Goal: Task Accomplishment & Management: Complete application form

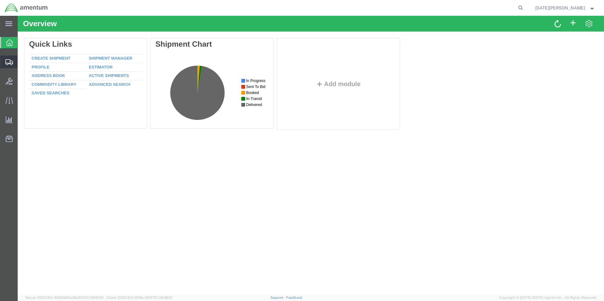
click at [0, 0] on span "Create from Template" at bounding box center [0, 0] width 0 height 0
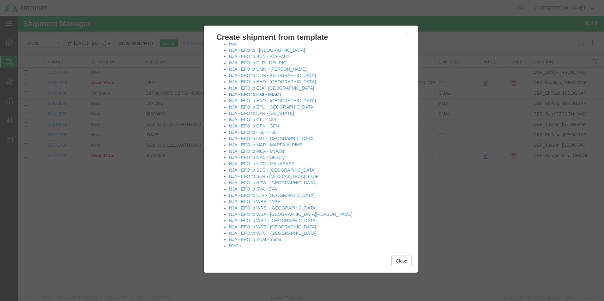
scroll to position [316, 0]
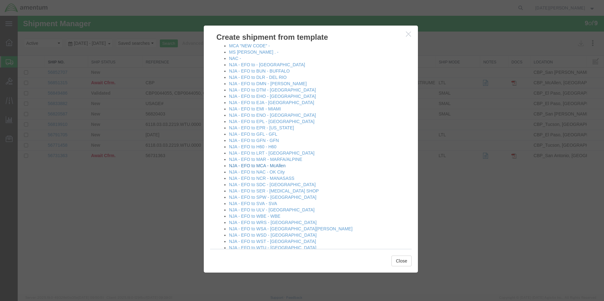
click at [275, 166] on link "NJA - EFO to MCA - McAllen" at bounding box center [257, 165] width 57 height 5
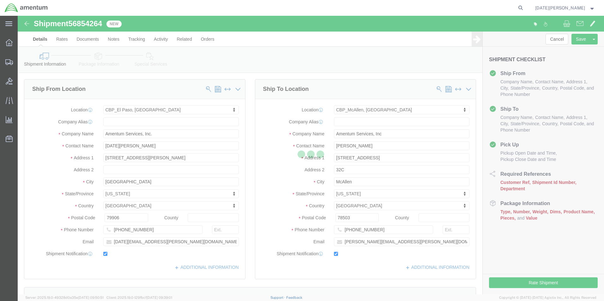
select select "49939"
select select "49941"
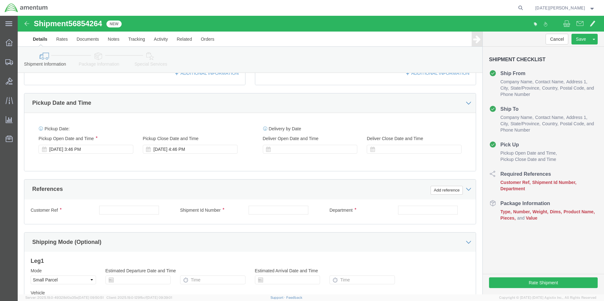
scroll to position [221, 0]
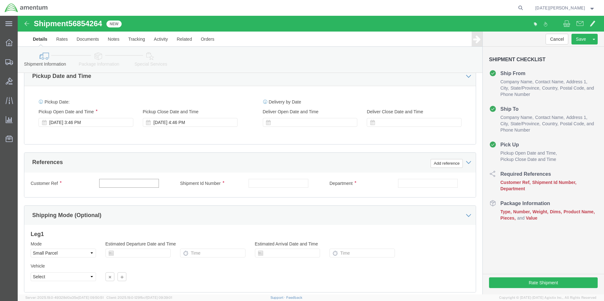
click input "text"
click input "C"
type input "534-001033/534-001020"
paste input "534-001033/534-001020"
type input "534-001033/534-001020"
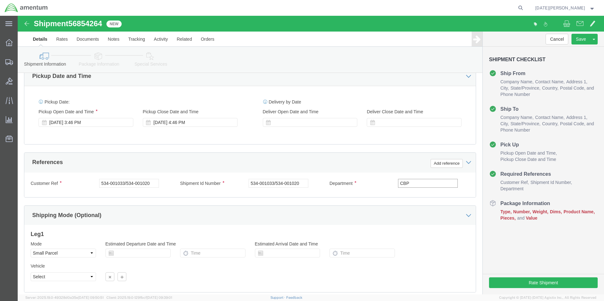
scroll to position [263, 0]
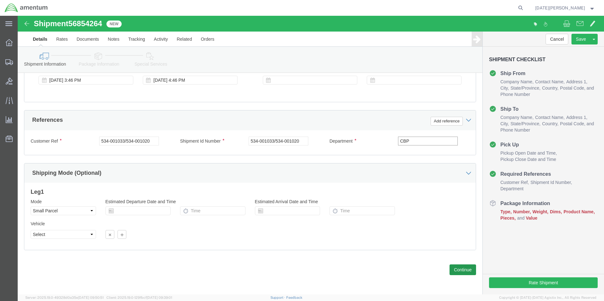
type input "CBP"
click button "Continue"
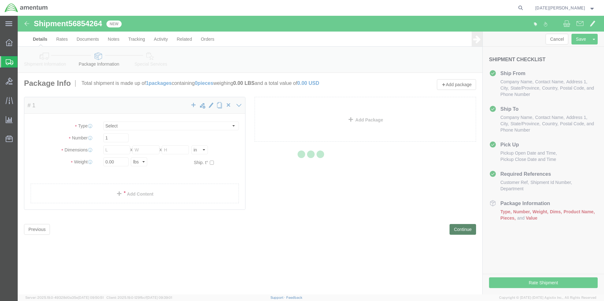
select select "YRPK"
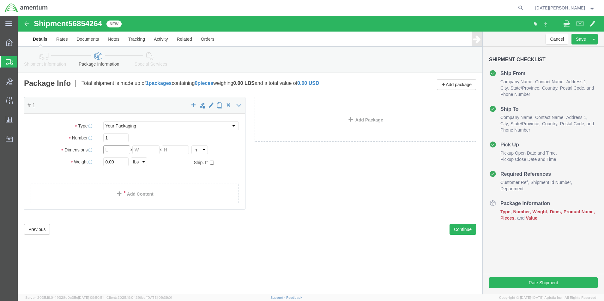
click input "text"
type input "16"
type input "22"
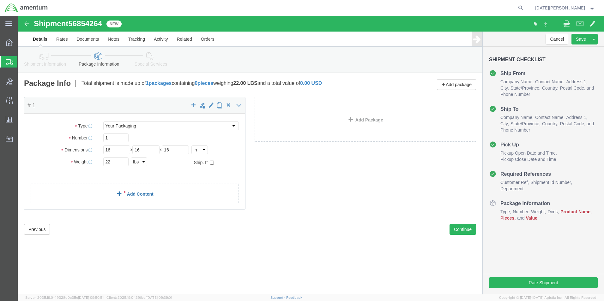
click link "Add Content"
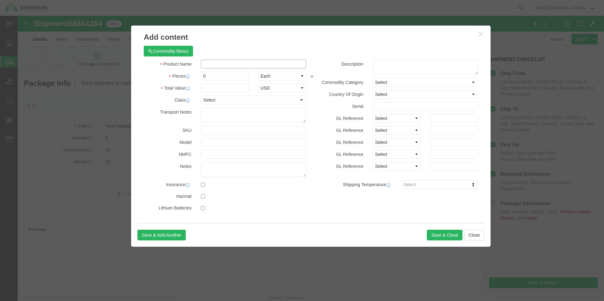
click input "text"
type input "TOWEL WINDSHIELD"
type input "4"
type input "600"
select select "USD"
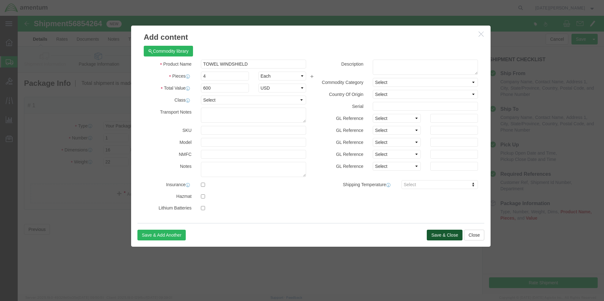
click button "Save & Close"
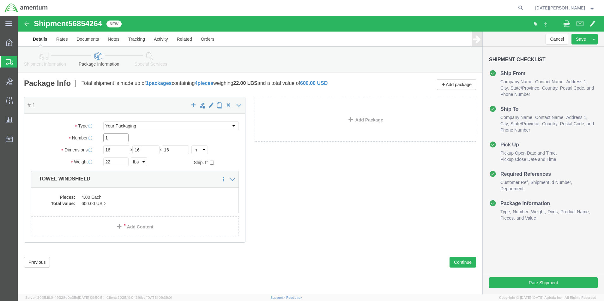
click input "1"
drag, startPoint x: 103, startPoint y: 123, endPoint x: 56, endPoint y: 124, distance: 47.4
click div "Number 14"
type input "4"
click div "Package Content # 1 x Package Type Select Bale(s) Basket(s) Bolt(s) Bottle(s) B…"
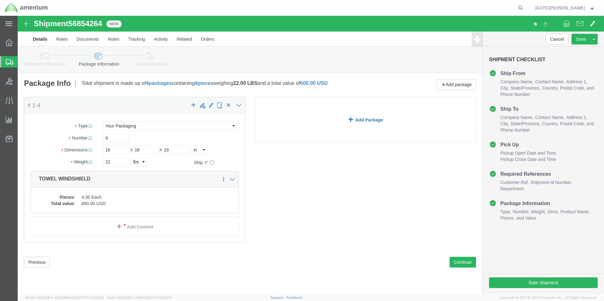
click link "Add Package"
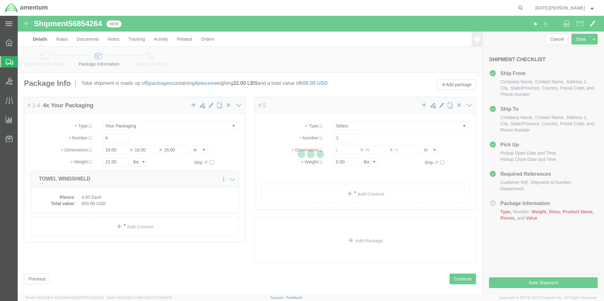
select select "YRPK"
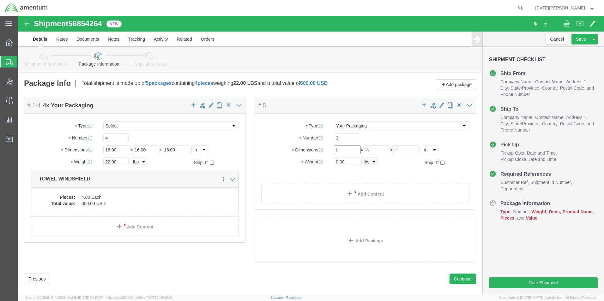
click input "text"
type input "14"
type input "13"
type input "16"
type input "18.50"
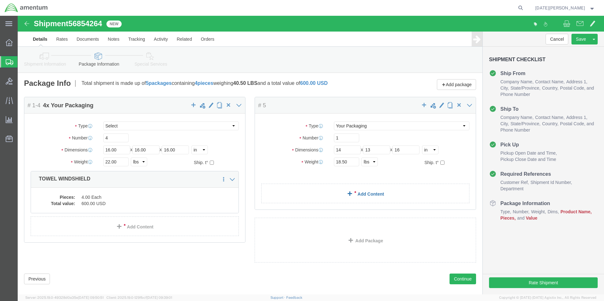
click link "Add Content"
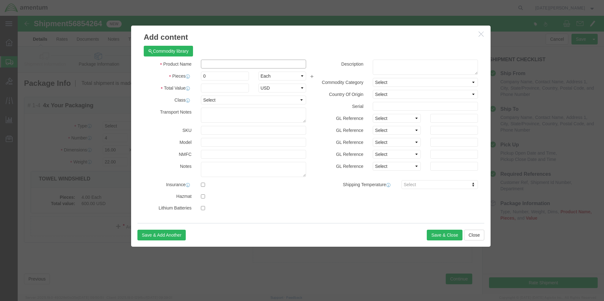
click input "text"
type input "ULTRA WIPES"
type input "4"
type input "400"
select select "USD"
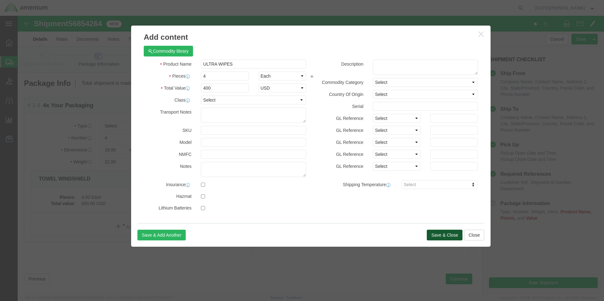
click button "Save & Close"
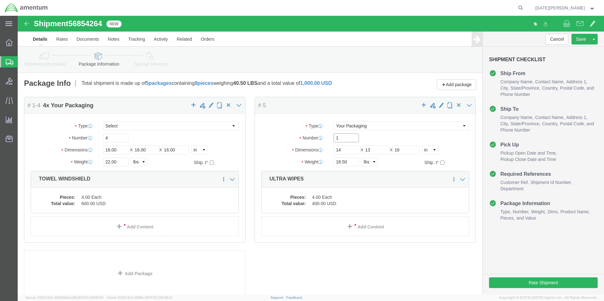
drag, startPoint x: 323, startPoint y: 124, endPoint x: 281, endPoint y: 123, distance: 42.3
click div "Number 1"
drag, startPoint x: 332, startPoint y: 122, endPoint x: 248, endPoint y: 127, distance: 83.8
click div "Package Type Select Bale(s) Basket(s) Bolt(s) Bottle(s) Buckets Bulk Bundle(s) …"
type input "2"
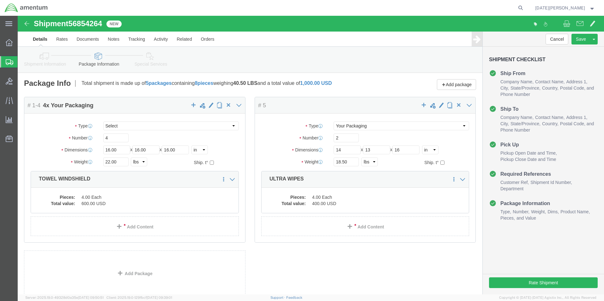
click div "Package Type Select Bale(s) Basket(s) Bolt(s) Bottle(s) Buckets Bulk Bundle(s) …"
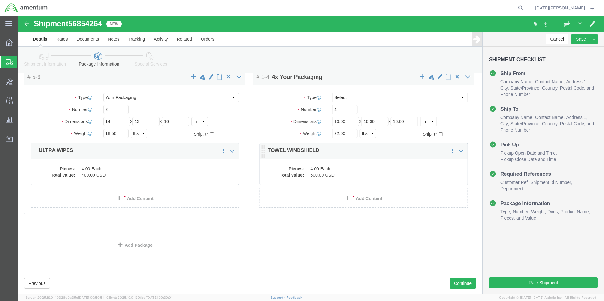
scroll to position [42, 0]
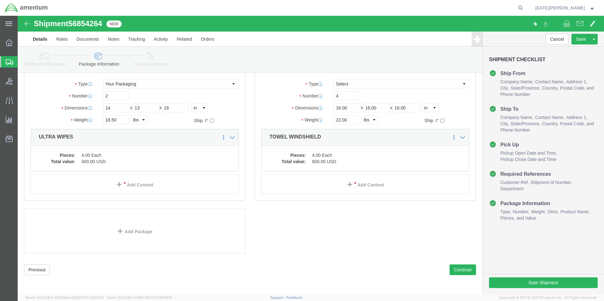
click div "Package Content # 1-4 4 x Your Packaging Package Type Select Bale(s) Basket(s) …"
click button "Rate Shipment"
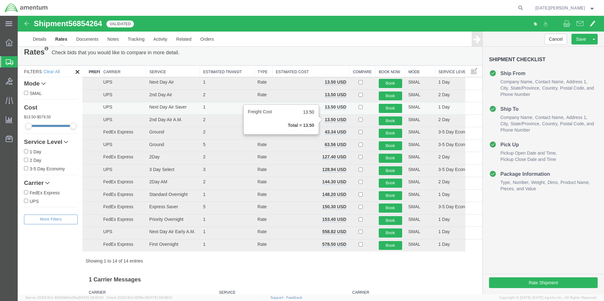
scroll to position [0, 0]
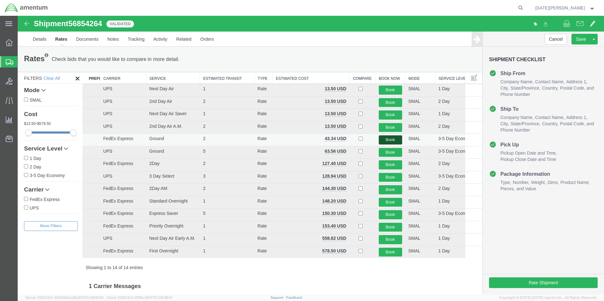
click at [389, 142] on button "Book" at bounding box center [390, 140] width 23 height 9
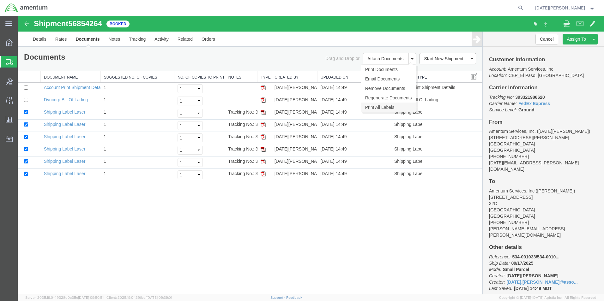
click at [396, 105] on link "Print All Labels" at bounding box center [388, 107] width 55 height 9
click at [539, 39] on button "Cancel" at bounding box center [546, 39] width 23 height 11
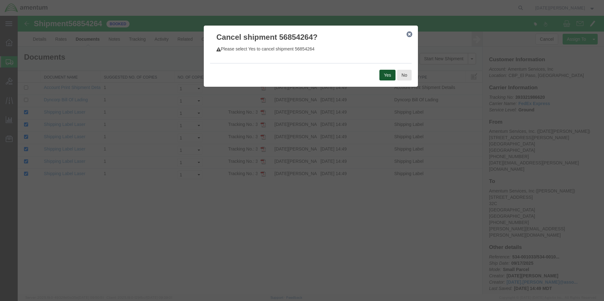
click at [390, 75] on button "Yes" at bounding box center [387, 75] width 16 height 11
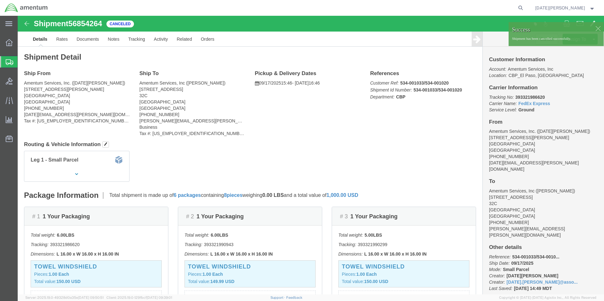
click div
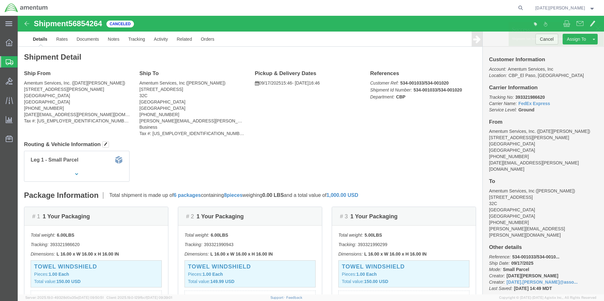
click p "Shipment has been cancelled successfully."
click span
click link "Clone Shipment"
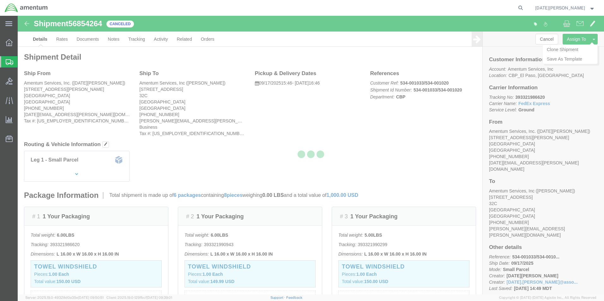
select select "49939"
select select "49941"
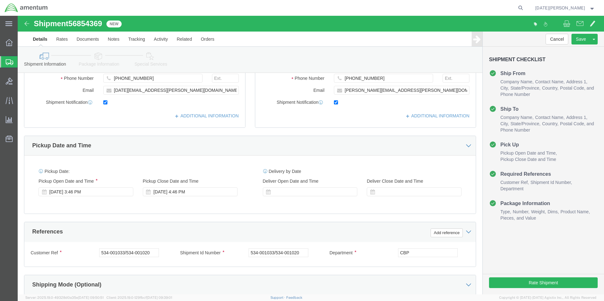
scroll to position [95, 0]
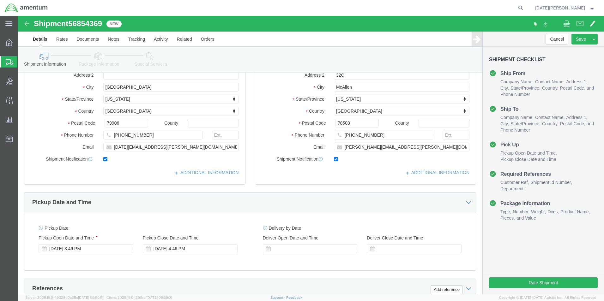
click icon
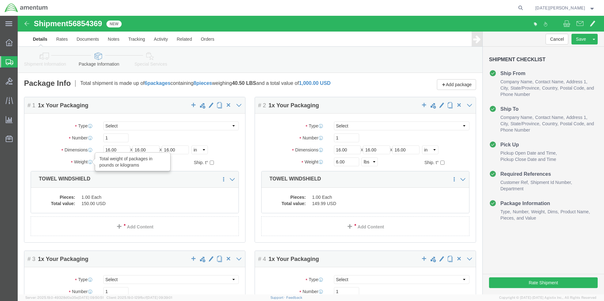
drag, startPoint x: 101, startPoint y: 144, endPoint x: 71, endPoint y: 147, distance: 29.8
click div "Weight Total weight of packages in pounds or kilograms 6.00 Select kgs lbs Ship…"
type input "18.5"
drag, startPoint x: 331, startPoint y: 146, endPoint x: 290, endPoint y: 147, distance: 40.8
click div "Weight 6.00 Select kgs lbs Ship. t°"
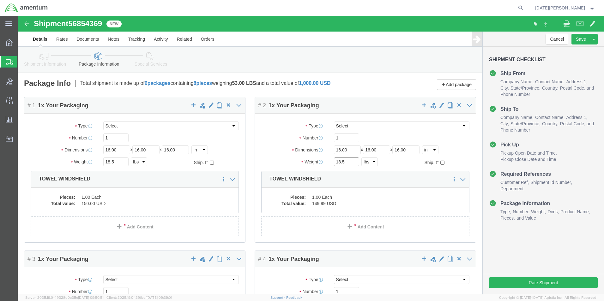
type input "18.5"
drag, startPoint x: 101, startPoint y: 144, endPoint x: 76, endPoint y: 145, distance: 25.3
click div "Weight 18.5 Select kgs lbs Ship. t°"
type input "22"
drag, startPoint x: 334, startPoint y: 147, endPoint x: 303, endPoint y: 147, distance: 30.6
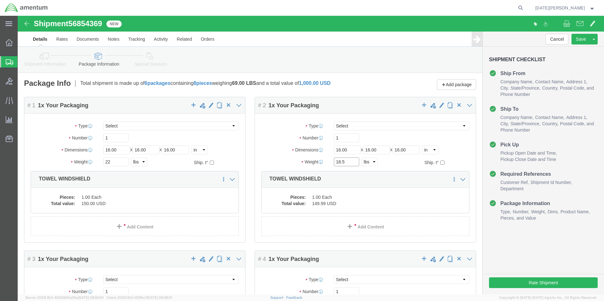
click div "Weight 18.5 Select kgs lbs Ship. t°"
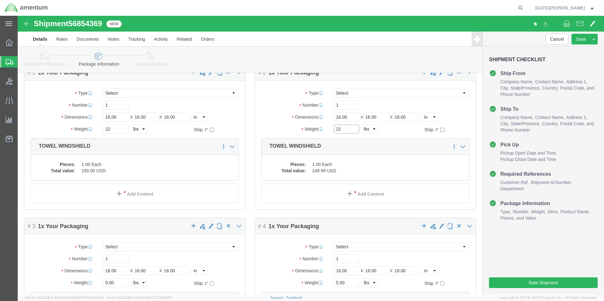
scroll to position [63, 0]
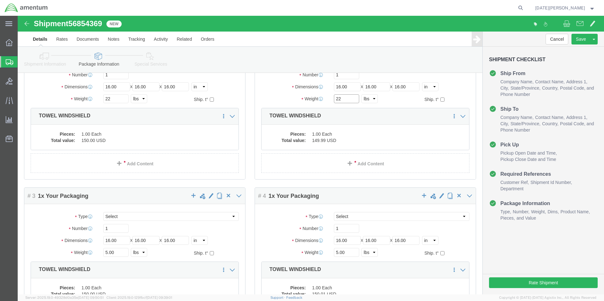
type input "22"
drag, startPoint x: 98, startPoint y: 235, endPoint x: 64, endPoint y: 235, distance: 33.2
click div "Weight Total weight of packages in pounds or kilograms 2 Select kgs lbs Ship. t°"
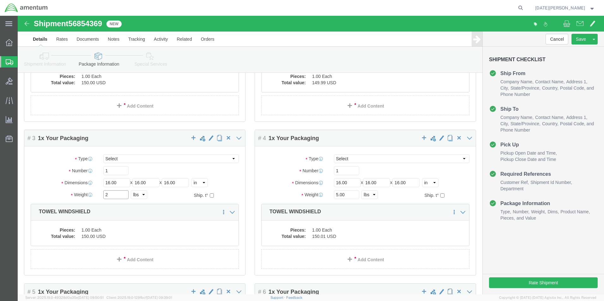
scroll to position [126, 0]
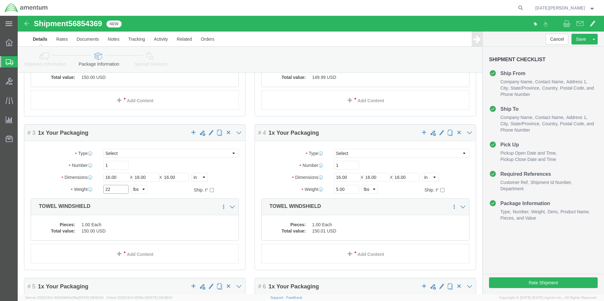
type input "22"
drag, startPoint x: 330, startPoint y: 174, endPoint x: 272, endPoint y: 177, distance: 57.9
click div "Weight 5.00 Select kgs lbs Ship. t°"
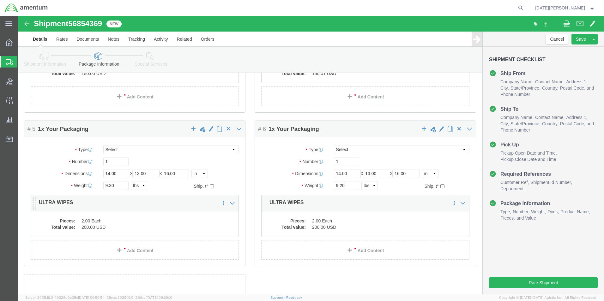
scroll to position [284, 0]
type input "22"
drag, startPoint x: 98, startPoint y: 169, endPoint x: 58, endPoint y: 170, distance: 40.4
click div "Weight Total weight of packages in pounds or kilograms 9.30 Select kgs lbs Ship…"
type input "18.5"
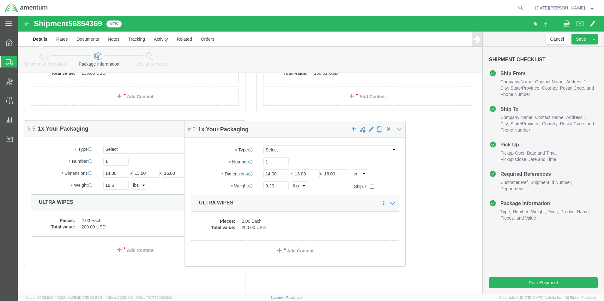
drag, startPoint x: 340, startPoint y: 170, endPoint x: 265, endPoint y: 171, distance: 75.5
click div "Package Content # 1 1 x Your Packaging Package Type Select Bale(s) Basket(s) Bo…"
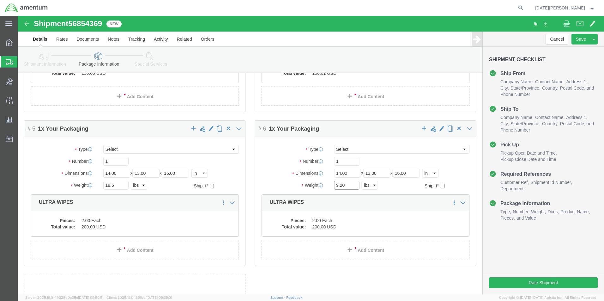
drag, startPoint x: 335, startPoint y: 169, endPoint x: 299, endPoint y: 172, distance: 36.2
click div "Weight 9.20 Select kgs lbs Ship. t°"
type input "18.5"
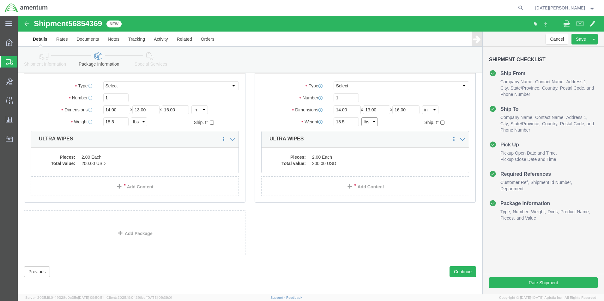
scroll to position [350, 0]
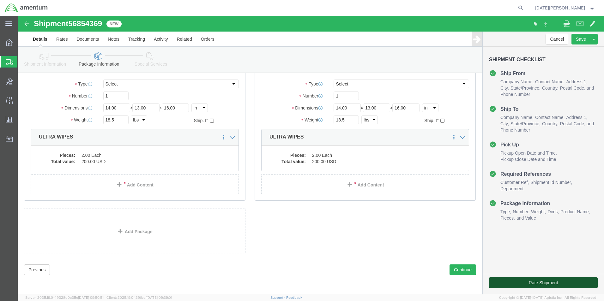
click button "Rate Shipment"
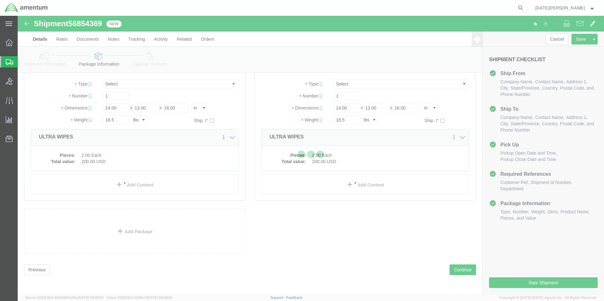
scroll to position [14, 0]
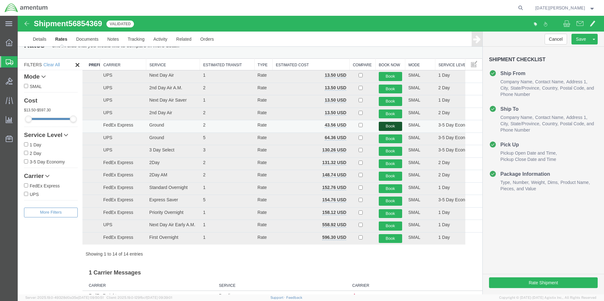
click at [383, 126] on button "Book" at bounding box center [390, 126] width 23 height 9
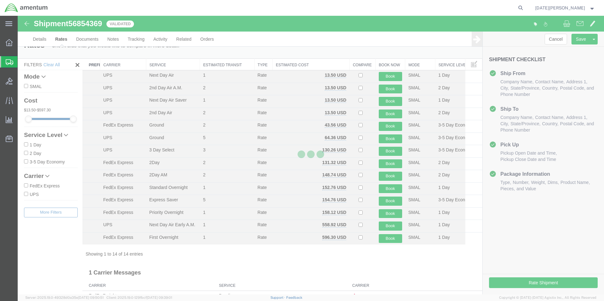
scroll to position [0, 0]
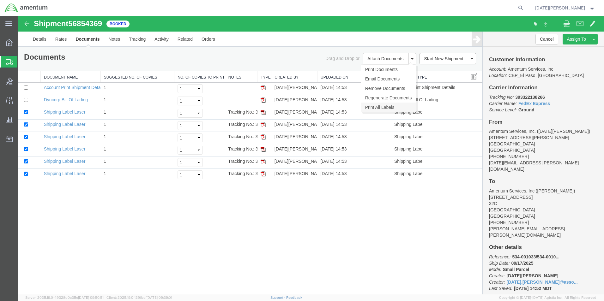
click at [393, 104] on link "Print All Labels" at bounding box center [388, 107] width 55 height 9
click at [0, 0] on span "Create from Template" at bounding box center [0, 0] width 0 height 0
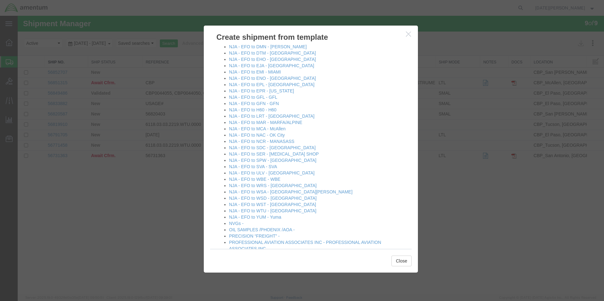
scroll to position [284, 0]
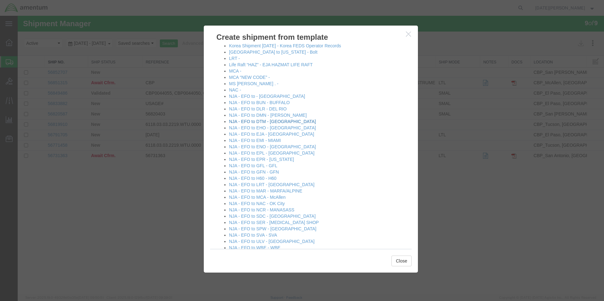
click at [264, 120] on link "NJA - EFO to DTM - [GEOGRAPHIC_DATA]" at bounding box center [272, 121] width 87 height 5
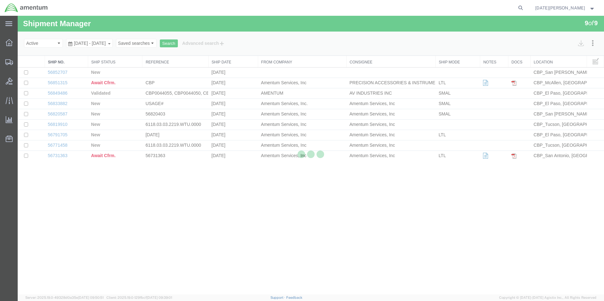
select select "49939"
select select "49921"
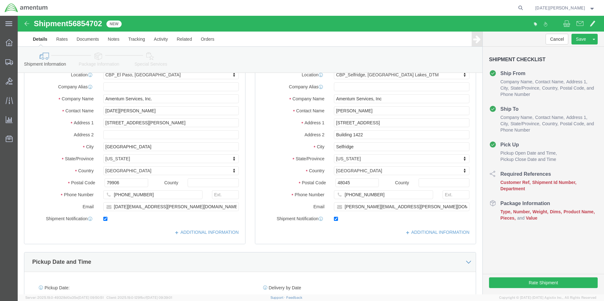
scroll to position [253, 0]
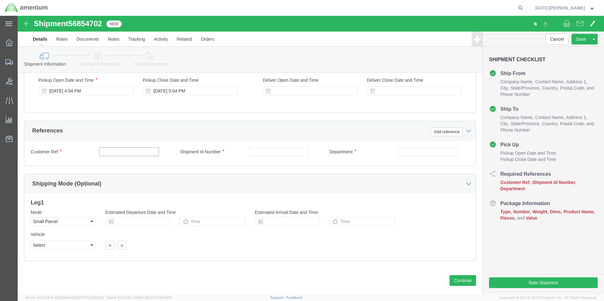
click input "text"
type input "513-001333"
paste input "513-001333"
type input "513-001333"
type input "CBP"
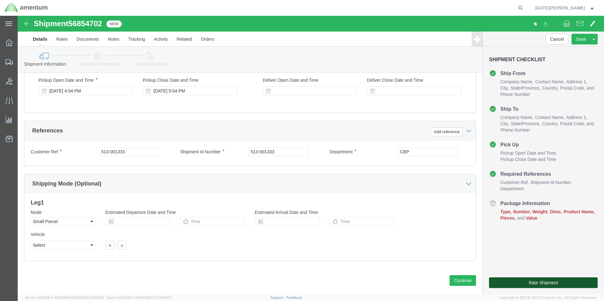
click button "Rate Shipment"
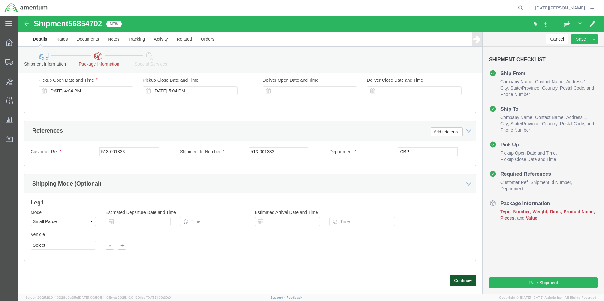
click button "Continue"
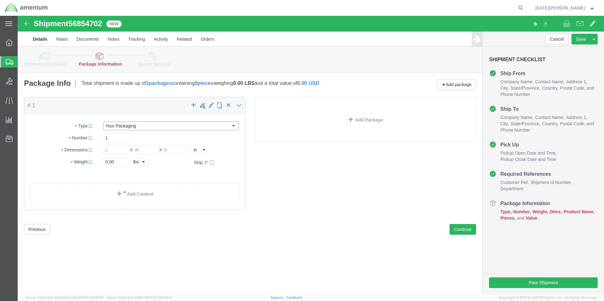
click select "Select Bale(s) Basket(s) Bolt(s) Bottle(s) Buckets Bulk Bundle(s) Can(s) Cardbo…"
select select "PAK"
click select "Select Bale(s) Basket(s) Bolt(s) Bottle(s) Buckets Bulk Bundle(s) Can(s) Cardbo…"
type input "10.25"
type input "12.75"
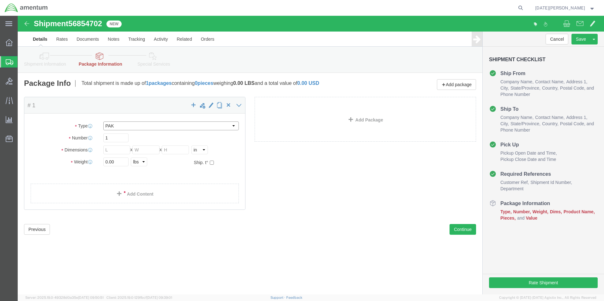
type input "1.00"
drag, startPoint x: 99, startPoint y: 147, endPoint x: 38, endPoint y: 149, distance: 61.3
click div "Weight 0.00 Select kgs lbs Ship. t°"
type input "0.10"
click link "Add Content"
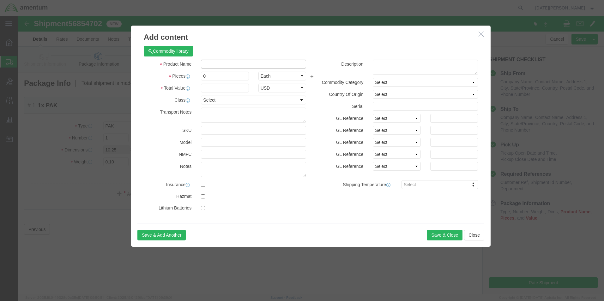
click input "text"
type input "AIRCRAFT WASHERS"
type input "10"
type input "20"
select select "USD"
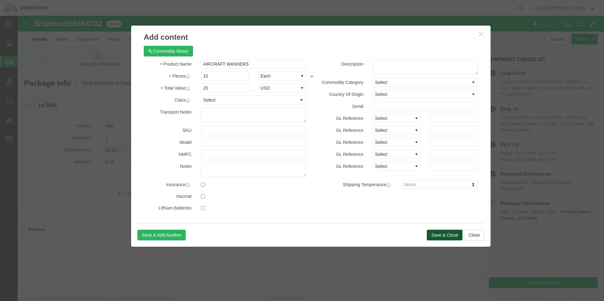
click button "Save & Close"
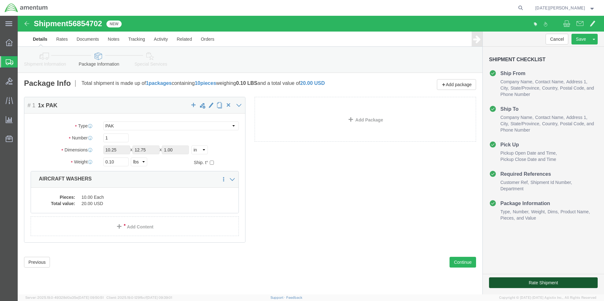
click button "Rate Shipment"
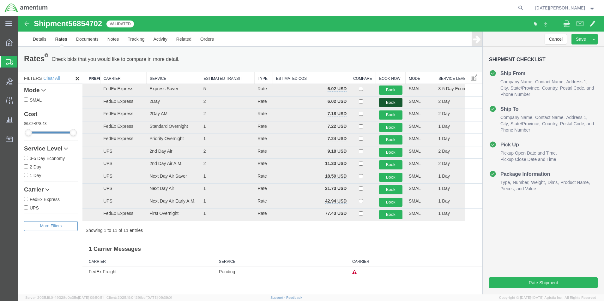
click at [384, 103] on button "Book" at bounding box center [390, 102] width 23 height 9
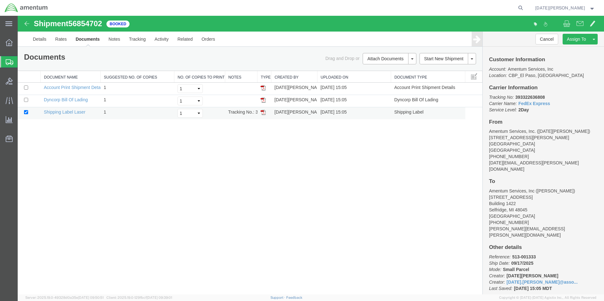
click at [264, 111] on img at bounding box center [263, 112] width 5 height 5
drag, startPoint x: 266, startPoint y: 182, endPoint x: 184, endPoint y: 139, distance: 93.0
click at [266, 182] on div "Shipment 56854702 3 of 3 Booked Details Rates Documents Notes Tracking Activity…" at bounding box center [311, 155] width 586 height 279
click at [0, 0] on span "Create from Template" at bounding box center [0, 0] width 0 height 0
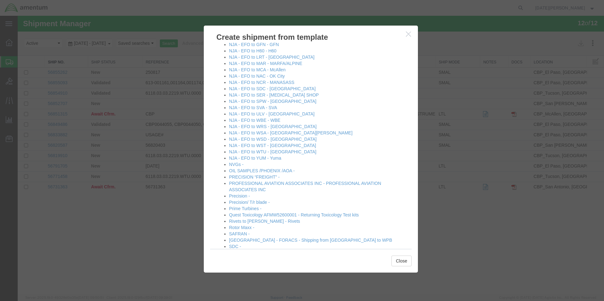
scroll to position [379, 0]
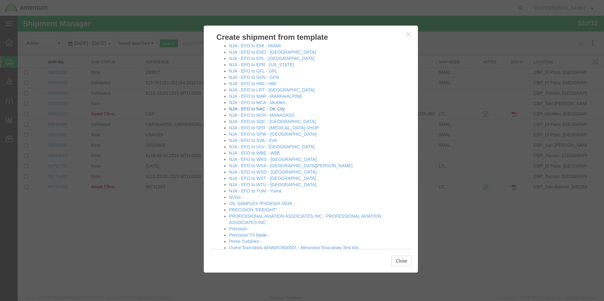
click at [268, 108] on link "NJA - EFO to NAC - OK City" at bounding box center [257, 108] width 56 height 5
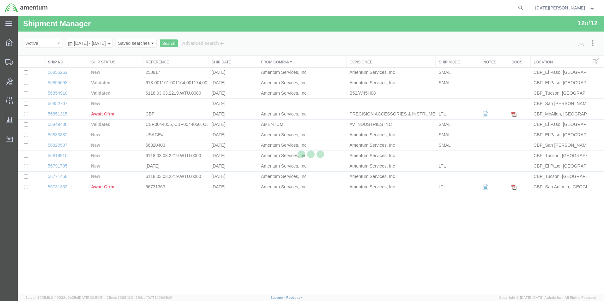
select select "49939"
select select "49916"
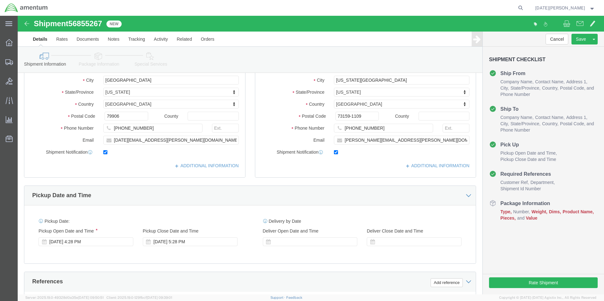
scroll to position [221, 0]
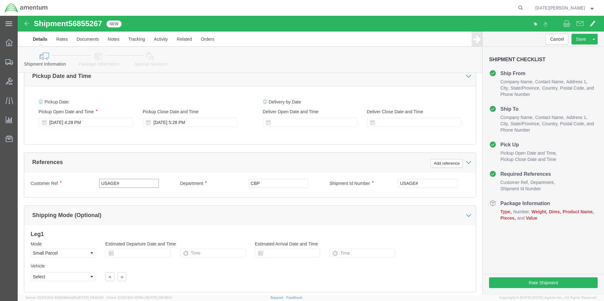
drag, startPoint x: 51, startPoint y: 169, endPoint x: -9, endPoint y: 172, distance: 60.1
click html "Shipment 56855267 New Details Rates Documents Notes Tracking Activity Related O…"
type input "488-001390"
click input "488-001390`"
type input "488-001390"
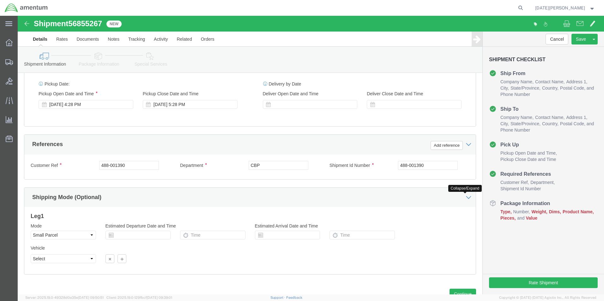
scroll to position [263, 0]
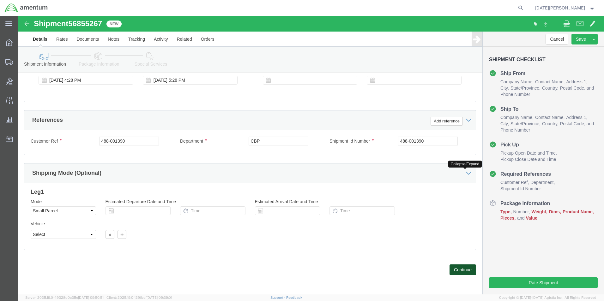
click button "Continue"
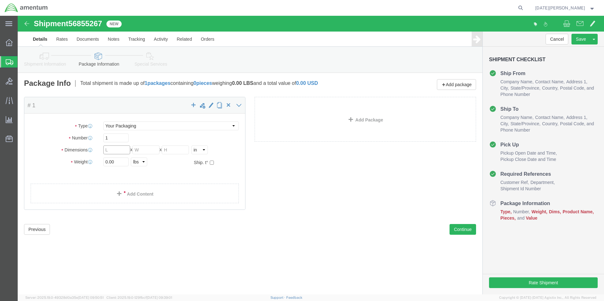
click input "text"
type input "24"
type input "10"
type input "4.35"
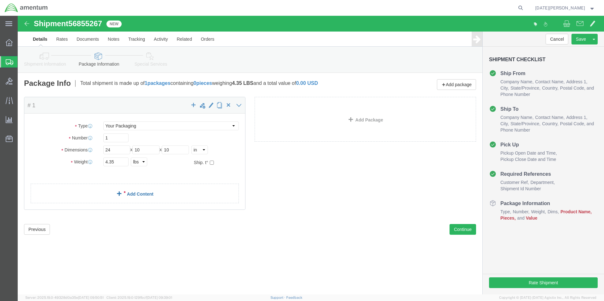
click span
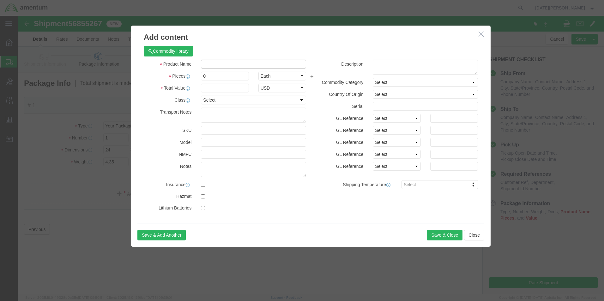
click input "text"
type input "GAS ROD"
type input "2"
type input "500"
select select "USD"
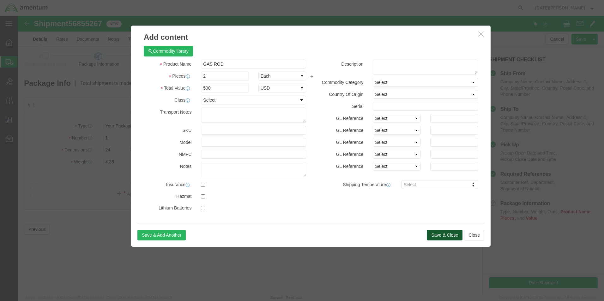
click button "Save & Close"
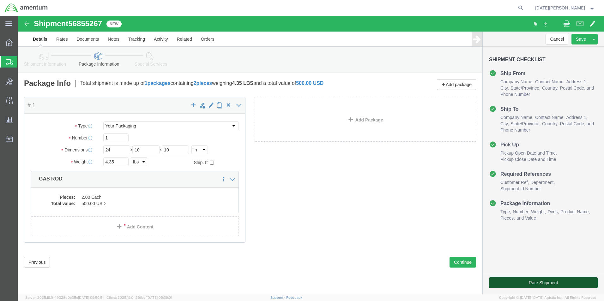
click button "Rate Shipment"
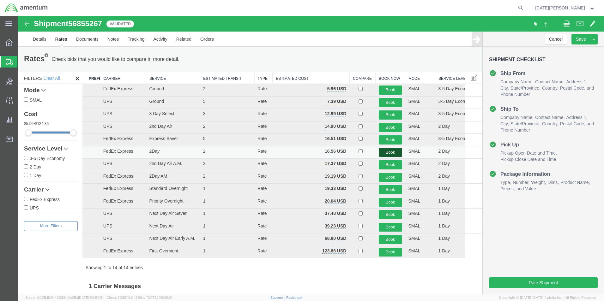
click at [383, 152] on button "Book" at bounding box center [390, 152] width 23 height 9
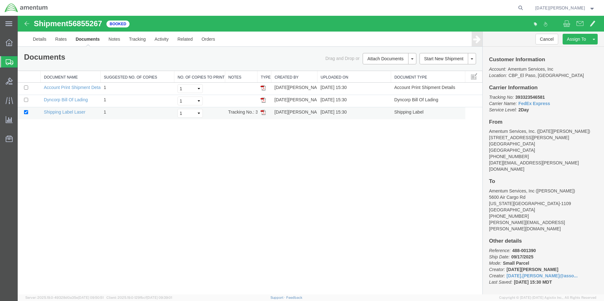
click at [262, 115] on img at bounding box center [263, 112] width 5 height 5
click at [0, 0] on span "Create from Template" at bounding box center [0, 0] width 0 height 0
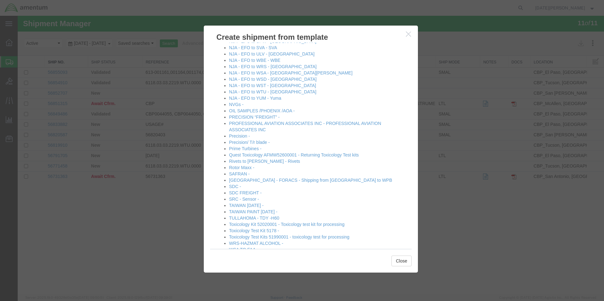
scroll to position [474, 0]
click at [260, 88] on link "NJA - EFO to WTU - [GEOGRAPHIC_DATA]" at bounding box center [272, 90] width 87 height 5
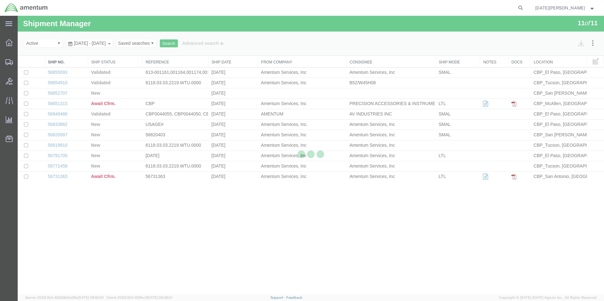
select select "49939"
select select "49949"
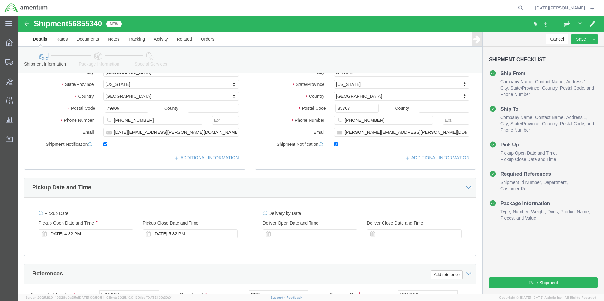
scroll to position [221, 0]
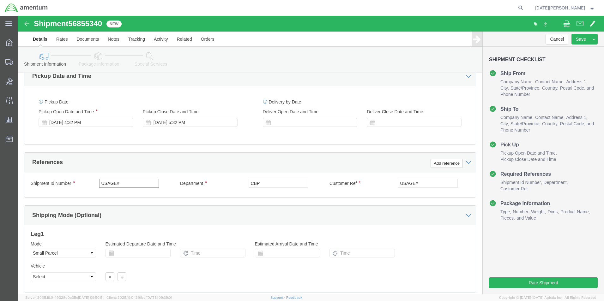
drag, startPoint x: 122, startPoint y: 165, endPoint x: 15, endPoint y: 171, distance: 107.0
click div "Shipment Id Number USAGE#"
type input "537-001151/537-001147"
paste input "537-001151/537-001147"
type input "537-001151/537-001147"
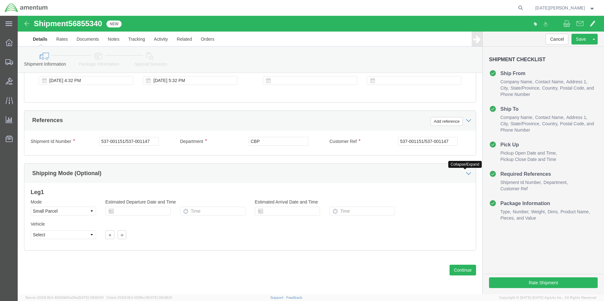
scroll to position [263, 0]
click button "Continue"
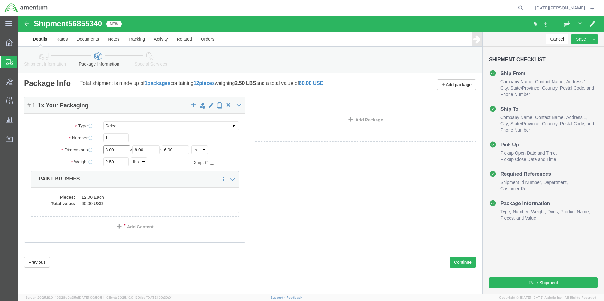
drag, startPoint x: 106, startPoint y: 133, endPoint x: 2, endPoint y: 135, distance: 104.6
click div "# 1 1 x Your Packaging Package Type Select Bale(s) Basket(s) Bolt(s) Bottle(s) …"
type input "12"
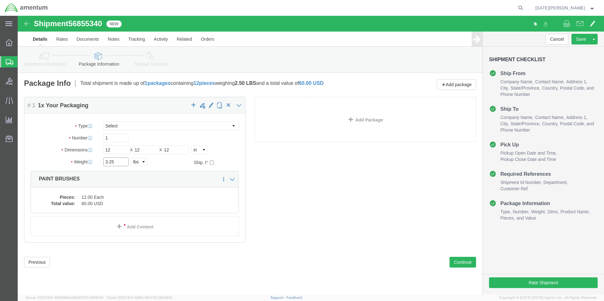
type input "3.25"
click p "PAINT BRUSHES"
click div "Package Content # 1 1 x Your Packaging Package Type Select Bale(s) Basket(s) Bo…"
click div
click div "Package Content # 1 1 x Your Packaging Package Type Select Bale(s) Basket(s) Bo…"
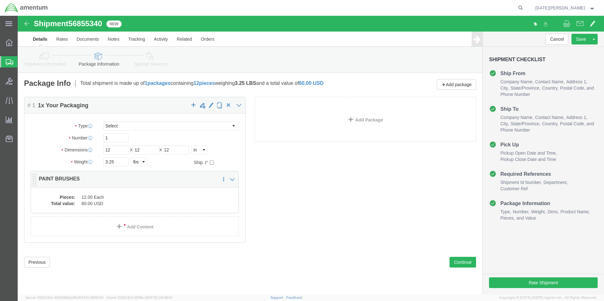
click dl "Pieces: 12.00 Each Total value: 60.00 USD"
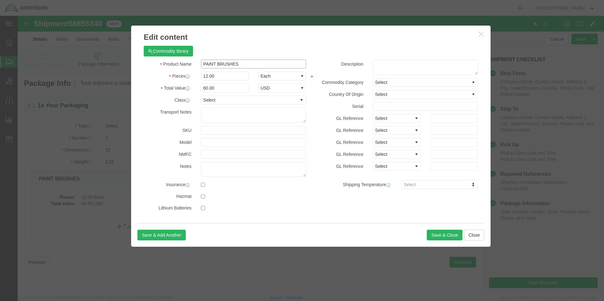
drag, startPoint x: 221, startPoint y: 48, endPoint x: 136, endPoint y: 51, distance: 84.4
click div "Product Name PAINT BRUSHES"
type input "aircraft harware"
type input "16"
type input "80"
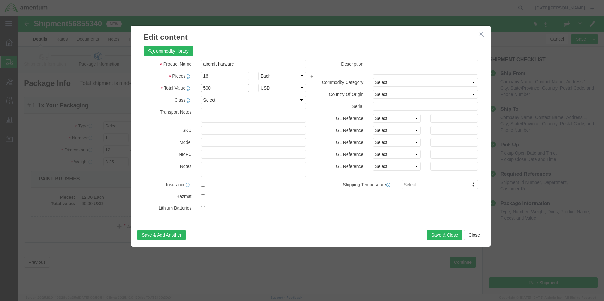
type input "500"
select select "USD"
click button "Save & Close"
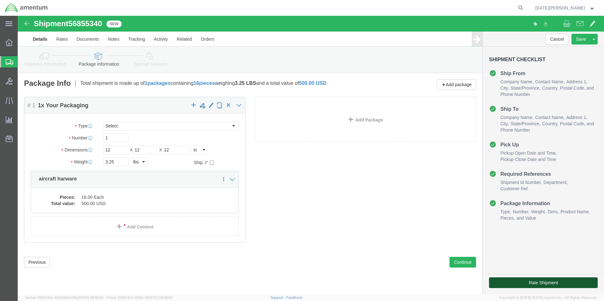
click button "Rate Shipment"
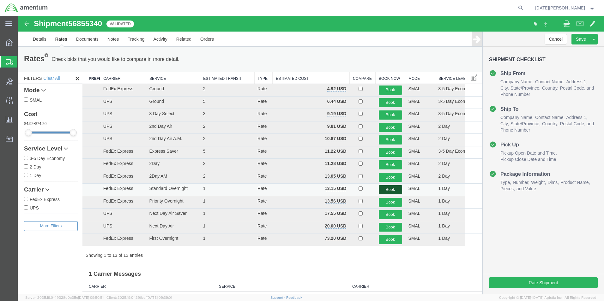
click at [379, 188] on button "Book" at bounding box center [390, 189] width 23 height 9
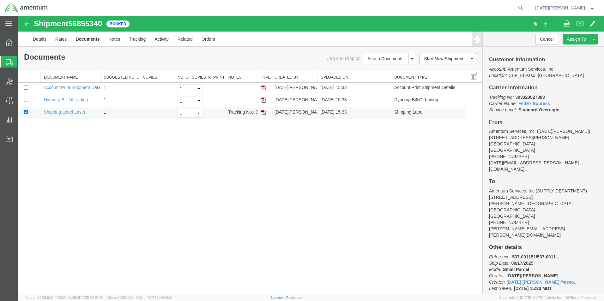
click at [259, 113] on td at bounding box center [264, 113] width 14 height 12
click at [262, 112] on img at bounding box center [263, 112] width 5 height 5
click at [0, 0] on span "Create from Template" at bounding box center [0, 0] width 0 height 0
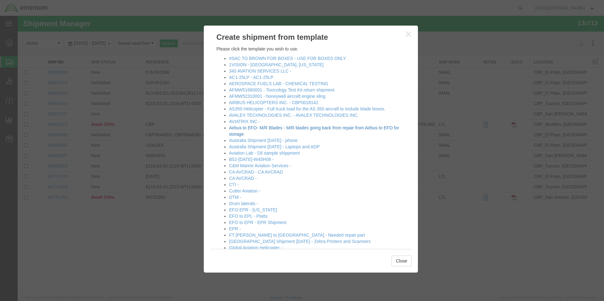
scroll to position [253, 0]
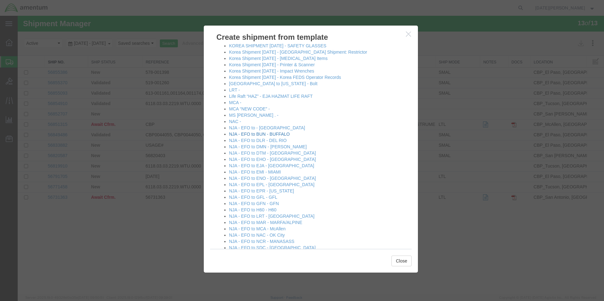
click at [251, 135] on link "NJA - EFO to BUN - BUFFALO" at bounding box center [259, 134] width 61 height 5
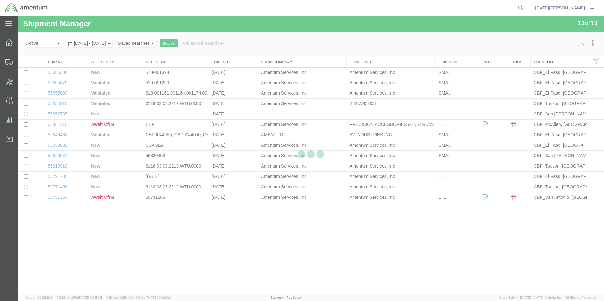
select select "49939"
select select "49919"
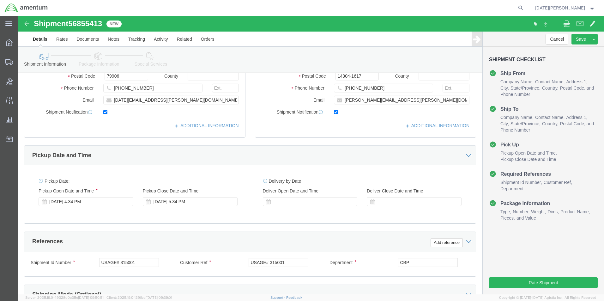
scroll to position [253, 0]
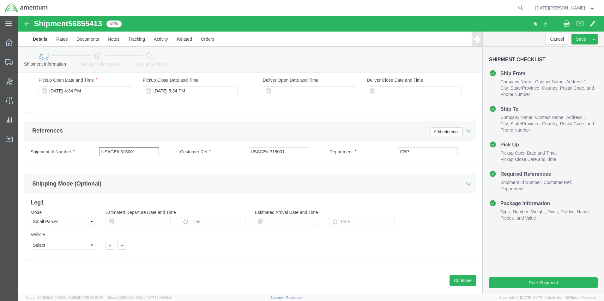
drag, startPoint x: 131, startPoint y: 133, endPoint x: 7, endPoint y: 137, distance: 124.2
click div "Shipment Id Number USAGE# 315001 Customer Ref USAGE# 315001 Department CBP Sele…"
type input "613-001063"
click input "613-001063"
click input "USAGE# 315001"
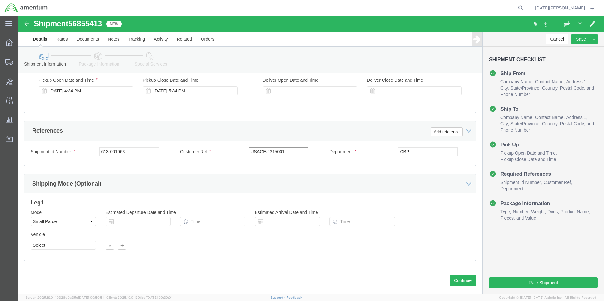
type input "v"
paste input "613-001063"
type input "613-001063"
click button "Continue"
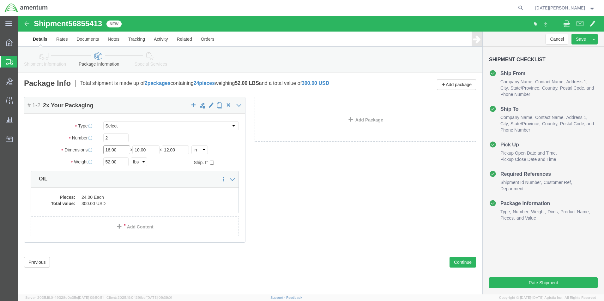
click input "16.00"
drag, startPoint x: 101, startPoint y: 122, endPoint x: 81, endPoint y: 122, distance: 19.6
click div "2"
type input "1"
drag, startPoint x: 101, startPoint y: 133, endPoint x: 78, endPoint y: 139, distance: 23.4
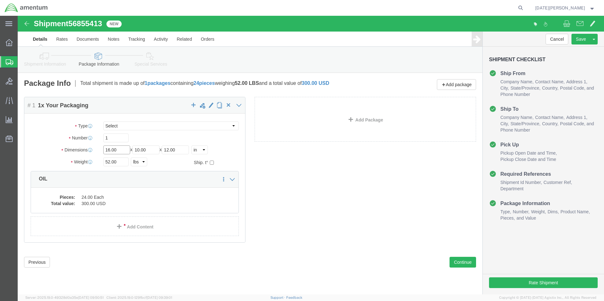
click div "Package Type Select Bale(s) Basket(s) Bolt(s) Bottle(s) Buckets Bulk Bundle(s) …"
type input "12"
type input "18"
type input "45.35"
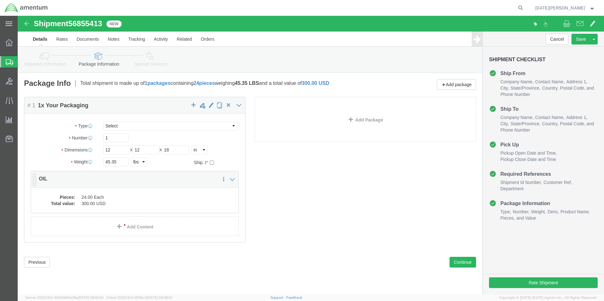
click div "Pieces: 24.00 Each Total value: 300.00 USD"
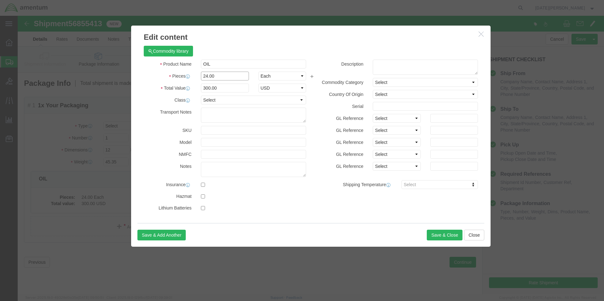
drag, startPoint x: 201, startPoint y: 62, endPoint x: 172, endPoint y: 67, distance: 30.1
click div "Product Name OIL Pieces 24.00 Select Bag Barrels 100Board Feet Bottle Box Blist…"
type input "1"
type input "12.5"
type input "350"
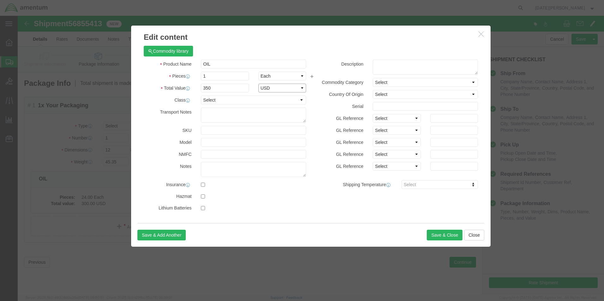
select select "USD"
click button "Save & Close"
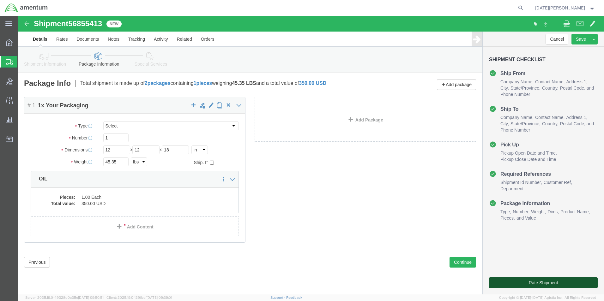
click button "Rate Shipment"
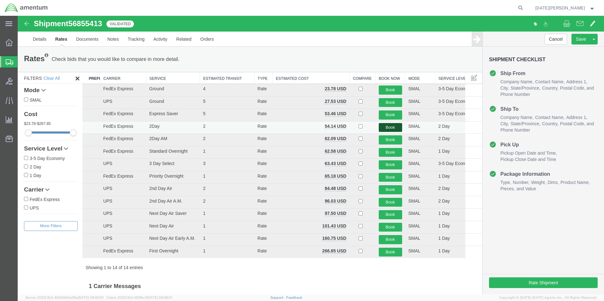
click at [393, 131] on button "Book" at bounding box center [390, 127] width 23 height 9
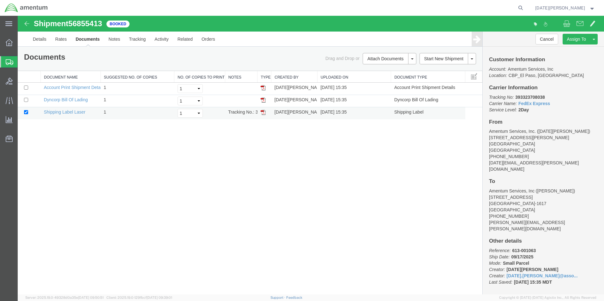
click at [265, 113] on img at bounding box center [263, 112] width 5 height 5
